Goal: Information Seeking & Learning: Understand process/instructions

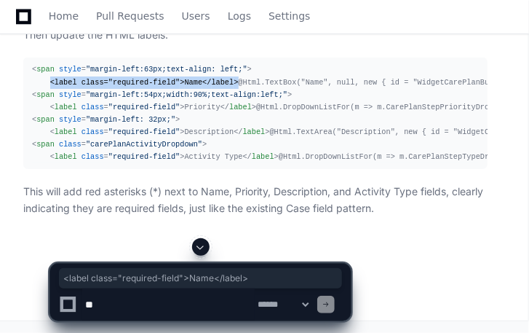
scroll to position [14380, 0]
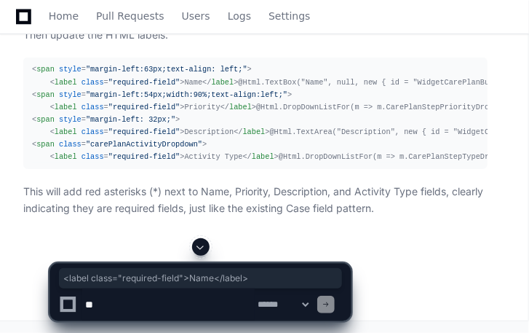
click at [142, 305] on textarea at bounding box center [168, 304] width 173 height 32
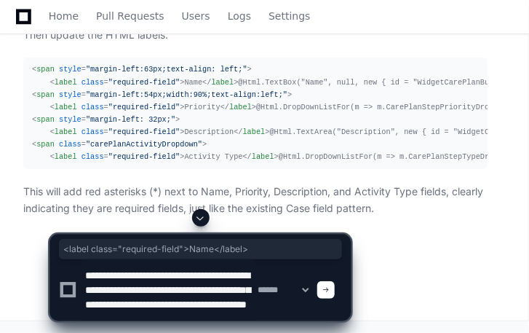
scroll to position [19, 0]
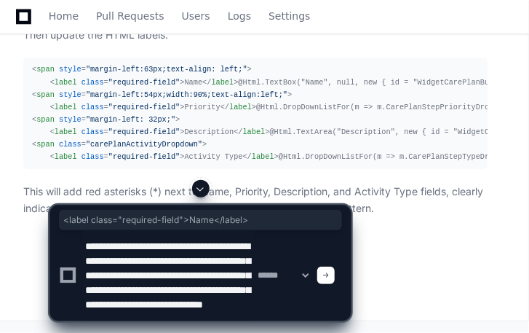
type textarea "**********"
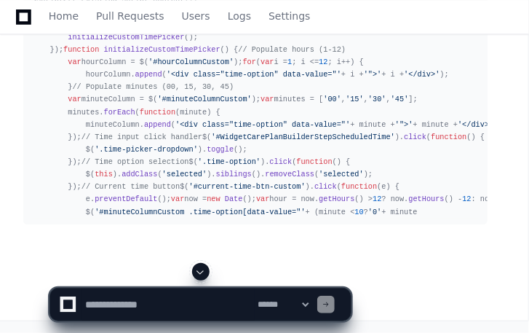
scroll to position [17632, 0]
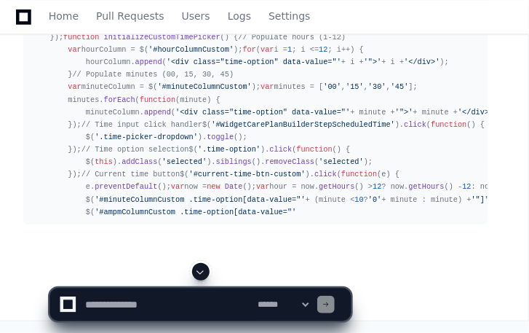
click at [139, 305] on textarea at bounding box center [168, 304] width 173 height 32
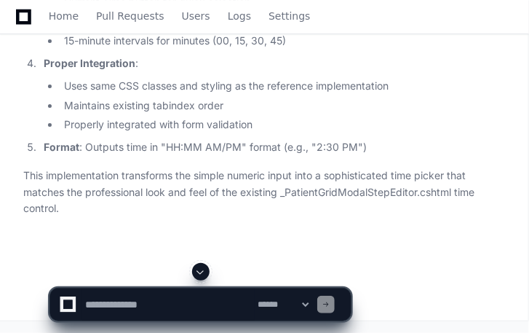
scroll to position [15348, 0]
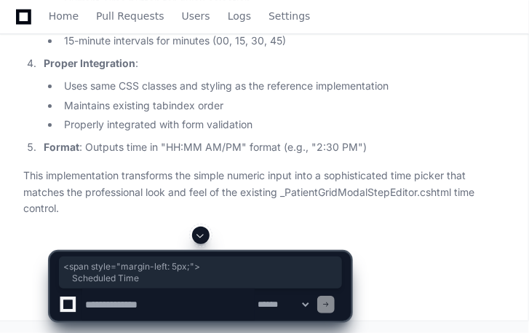
drag, startPoint x: 32, startPoint y: 161, endPoint x: 53, endPoint y: 191, distance: 36.6
copy div "< span style = "margin-left: 5px;" > Scheduled Time < div class = "time-picker-…"
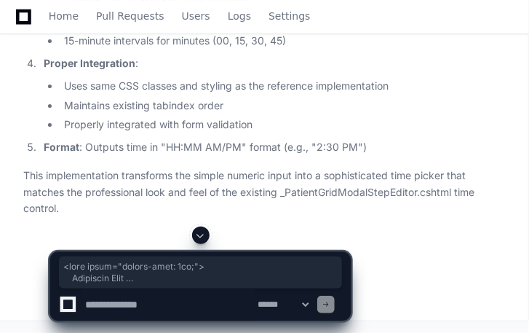
click at [116, 303] on textarea at bounding box center [168, 304] width 173 height 32
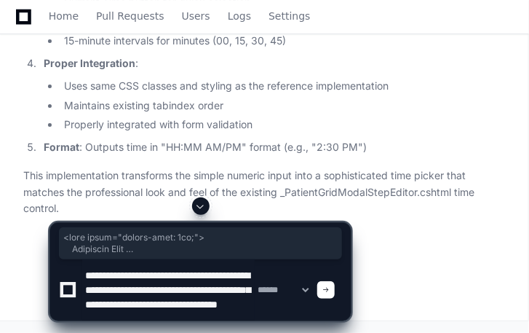
scroll to position [19, 0]
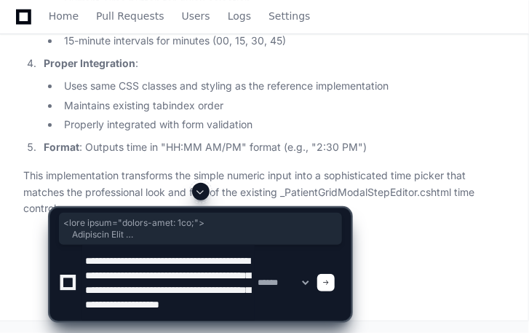
type textarea "**********"
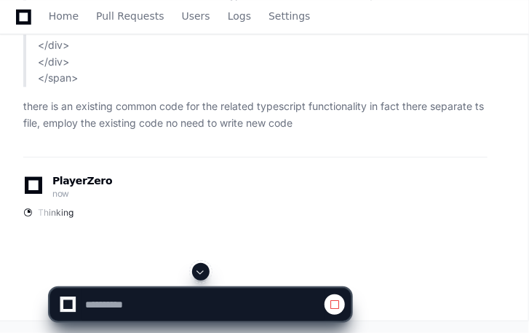
scroll to position [16984, 0]
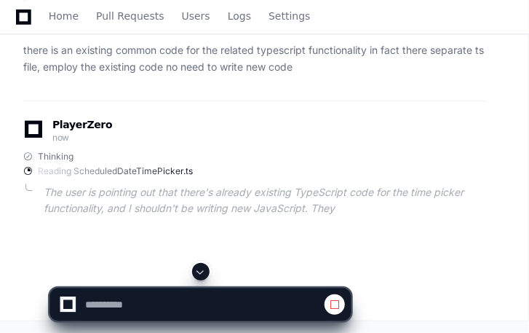
scroll to position [15918, 0]
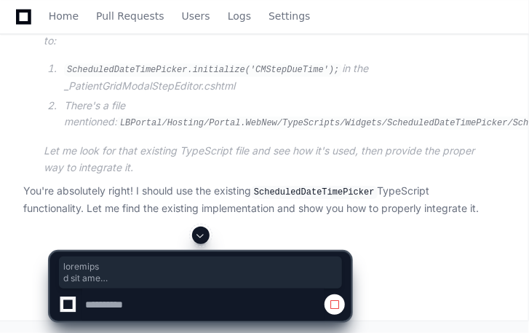
copy div "vhingole a day ago Click Goal Description System Admin a day ago 1 I'm currentl…"
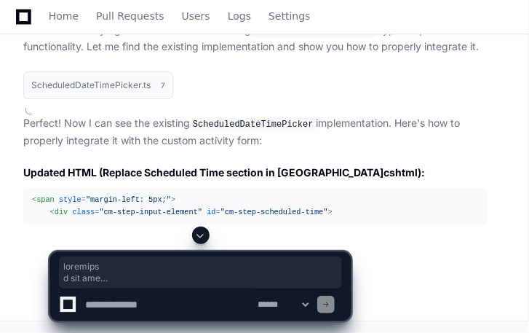
scroll to position [17050, 0]
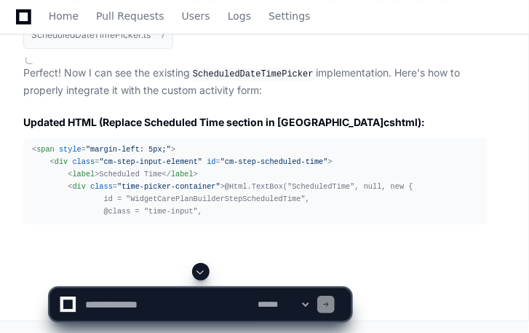
scroll to position [15912, 0]
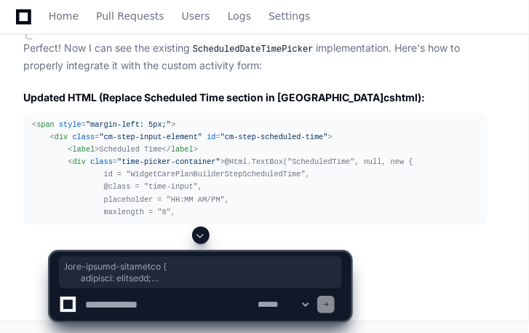
copy span ".time-picker-container { position : relative; display : inline-block; } .time-i…"
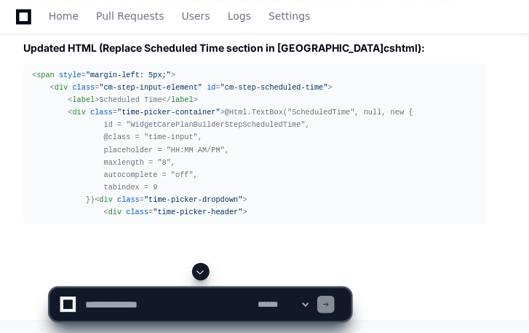
scroll to position [17170, 0]
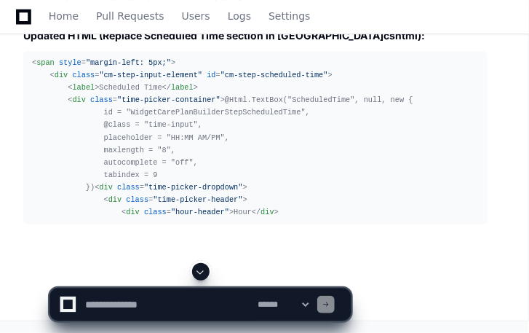
drag, startPoint x: 256, startPoint y: 199, endPoint x: 157, endPoint y: 79, distance: 155.7
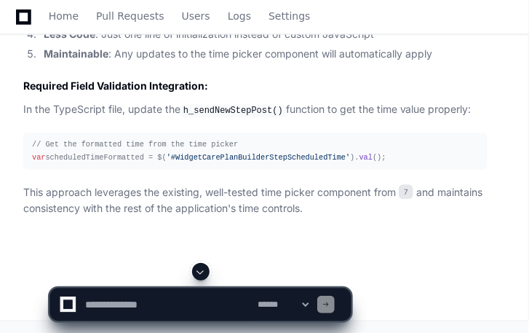
scroll to position [19899, 0]
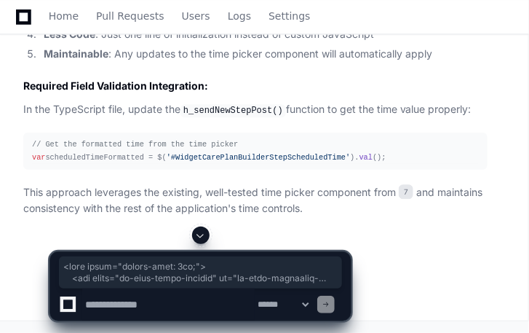
copy div "< span style = "margin-left: 5px;" > < div class = "cm-step-input-element" id =…"
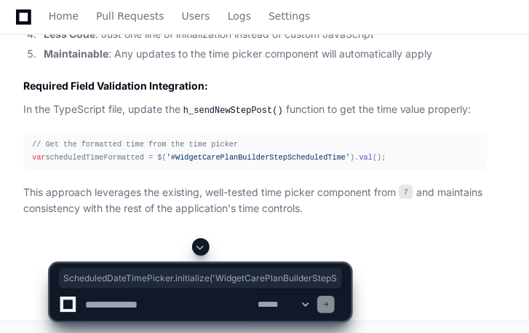
copy div "ScheduledDateTimePicker . initialize ( 'WidgetCarePlanBuilderStepScheduledTime'…"
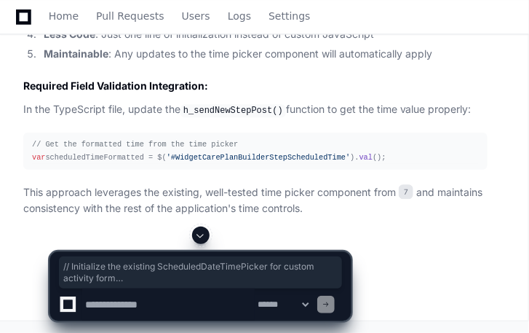
drag, startPoint x: 63, startPoint y: 177, endPoint x: 381, endPoint y: 192, distance: 318.5
copy div "// Initialize the existing ScheduledDateTimePicker for custom activity form Sch…"
